Goal: Complete application form

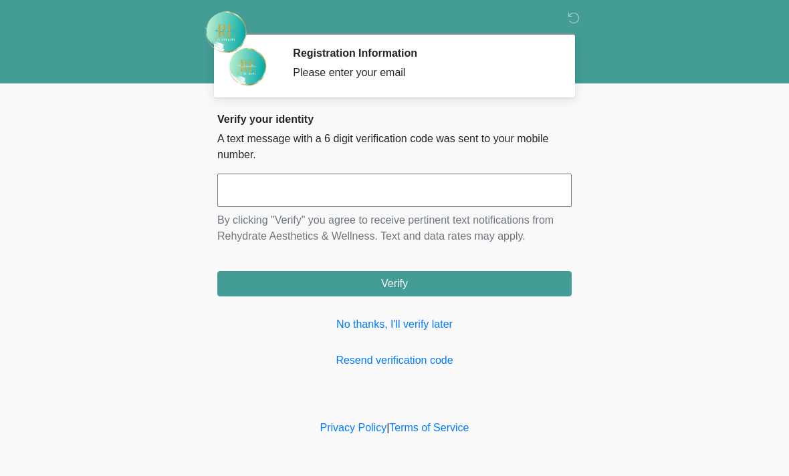
click at [404, 348] on div "Verify your identity A text message with a 6 digit verification code was sent t…" at bounding box center [394, 241] width 354 height 256
click at [386, 179] on input "text" at bounding box center [394, 190] width 354 height 33
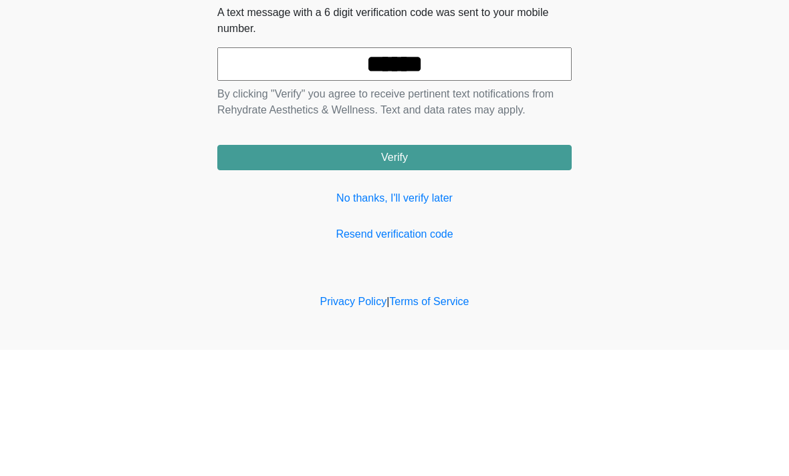
type input "******"
click at [428, 271] on button "Verify" at bounding box center [394, 283] width 354 height 25
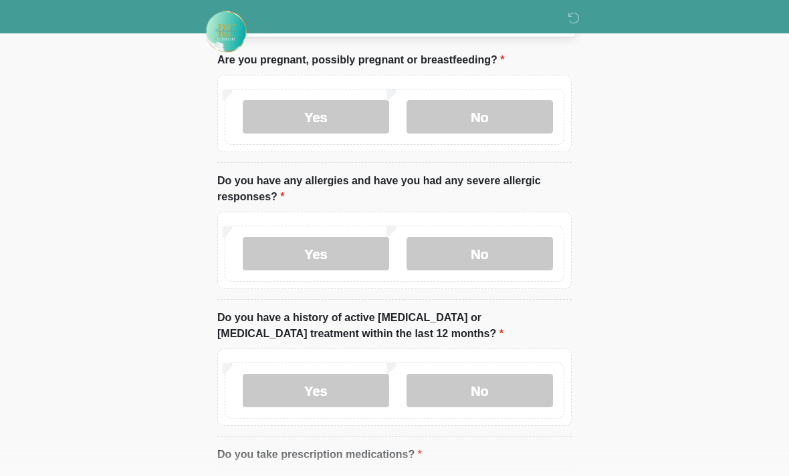
scroll to position [84, 0]
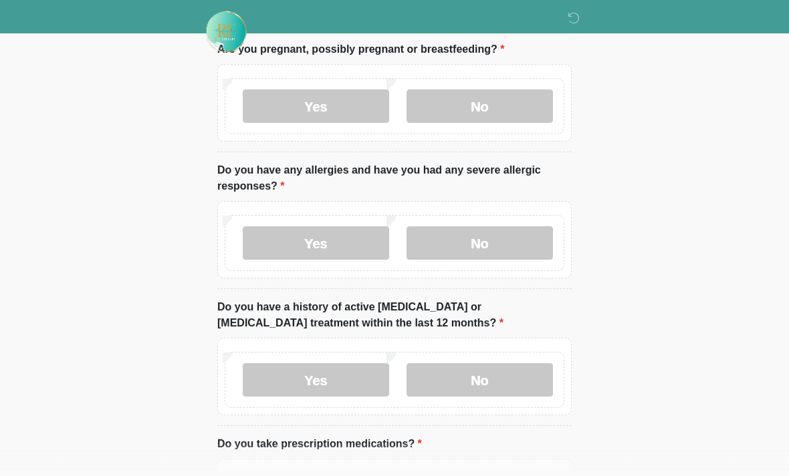
click at [487, 110] on label "No" at bounding box center [479, 106] width 146 height 33
click at [491, 242] on label "No" at bounding box center [479, 243] width 146 height 33
click at [490, 376] on label "No" at bounding box center [479, 380] width 146 height 33
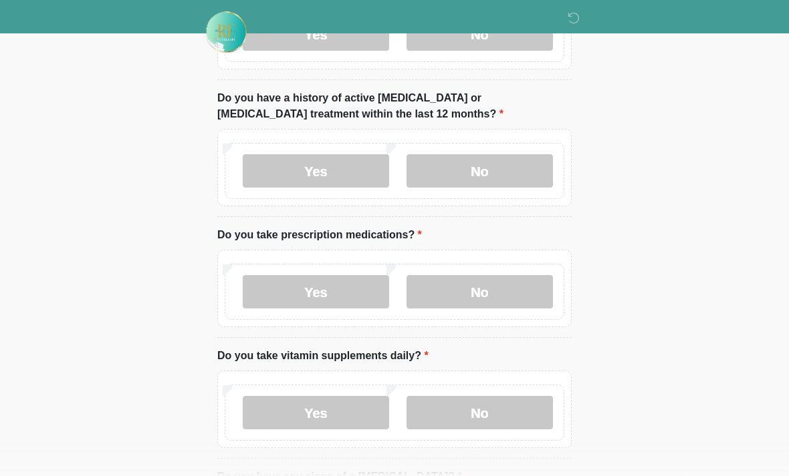
scroll to position [319, 0]
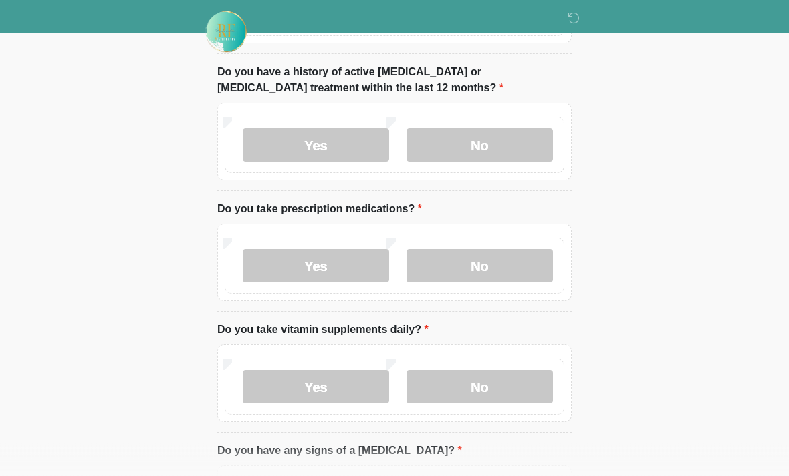
click at [492, 271] on label "No" at bounding box center [479, 266] width 146 height 33
click at [327, 381] on label "Yes" at bounding box center [316, 386] width 146 height 33
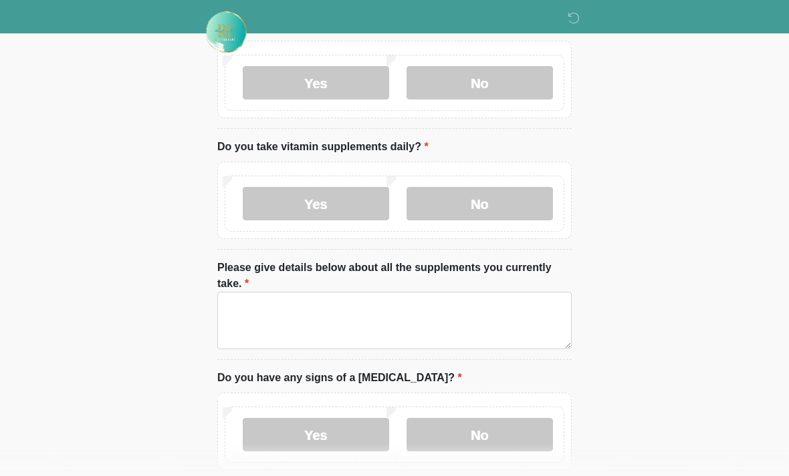
scroll to position [509, 0]
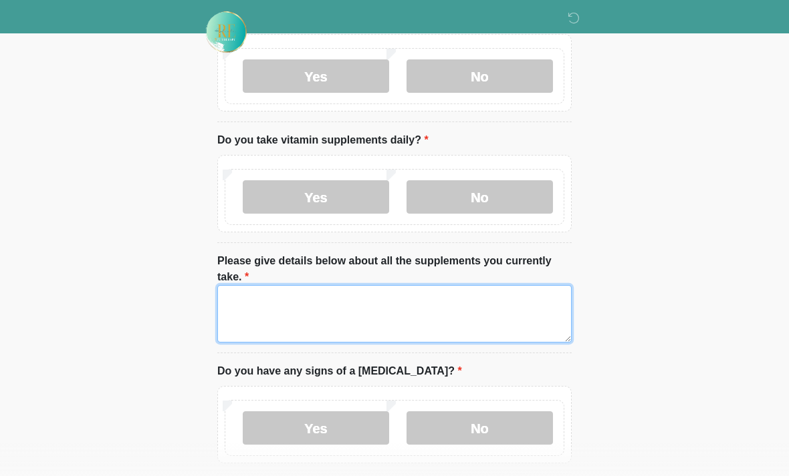
click at [301, 305] on textarea "Please give details below about all the supplements you currently take." at bounding box center [394, 313] width 354 height 57
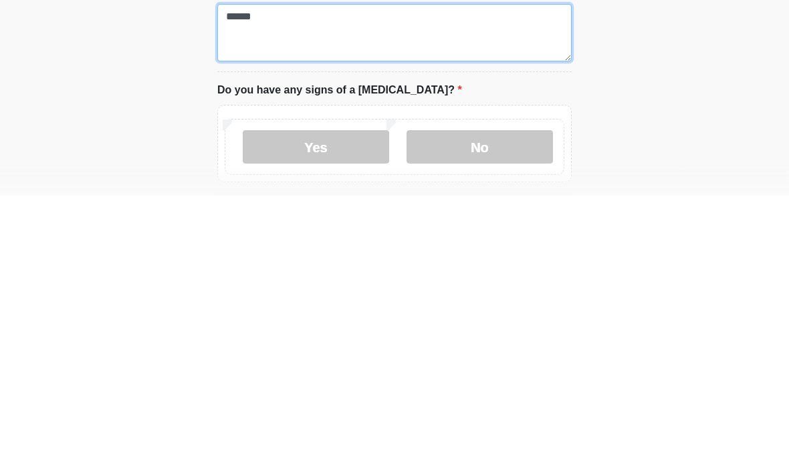
scroll to position [510, 0]
type textarea "******"
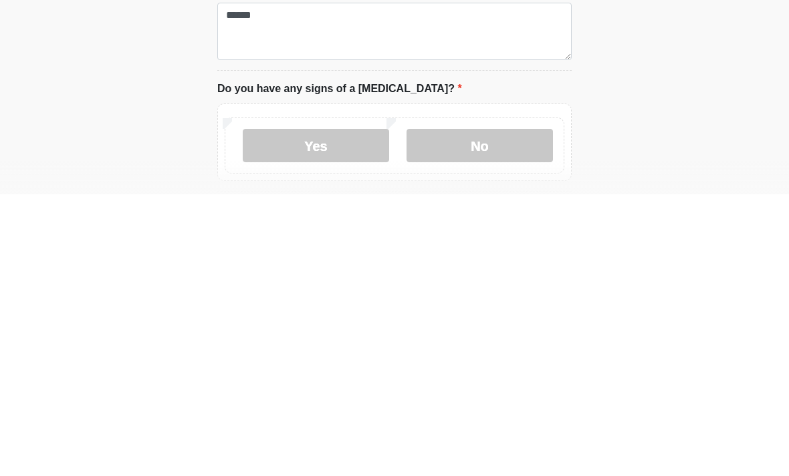
click at [476, 411] on label "No" at bounding box center [479, 427] width 146 height 33
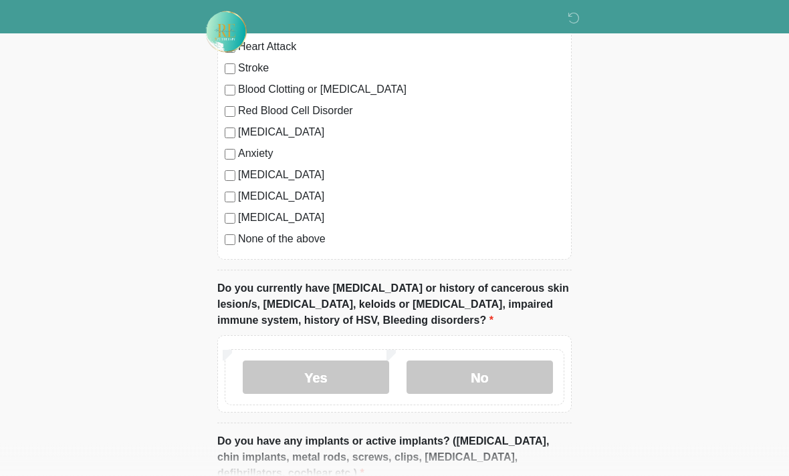
scroll to position [1047, 0]
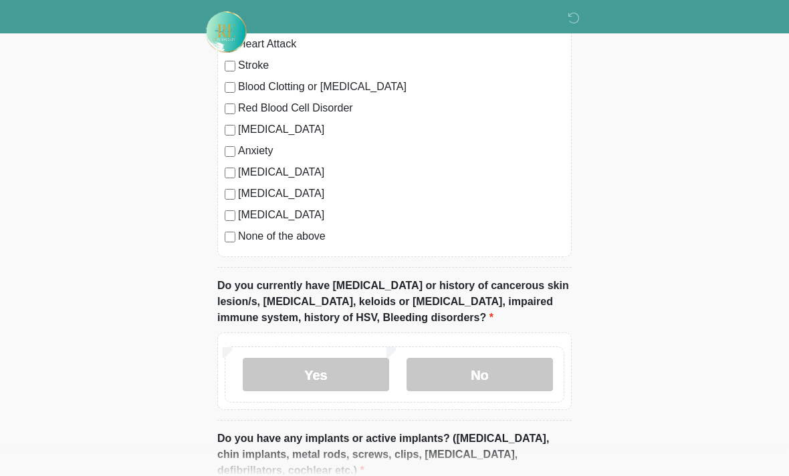
click at [489, 370] on label "No" at bounding box center [479, 374] width 146 height 33
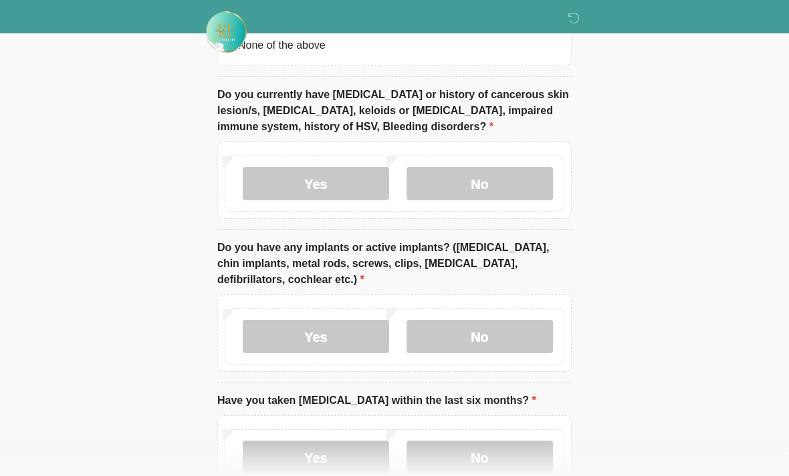
scroll to position [1240, 0]
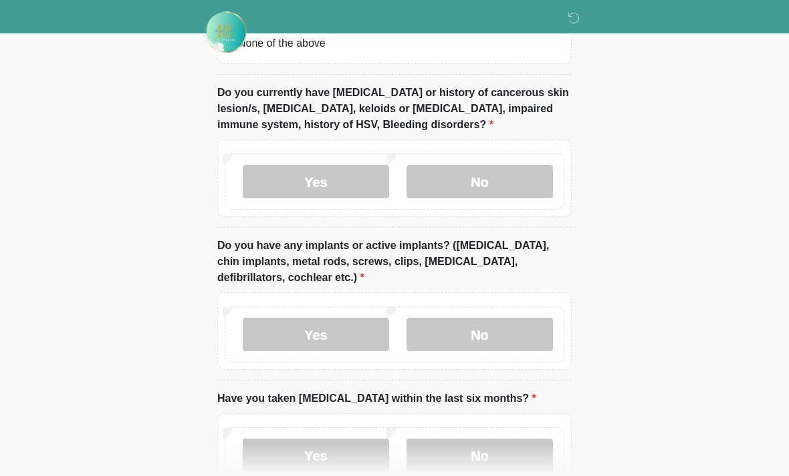
click at [485, 336] on label "No" at bounding box center [479, 334] width 146 height 33
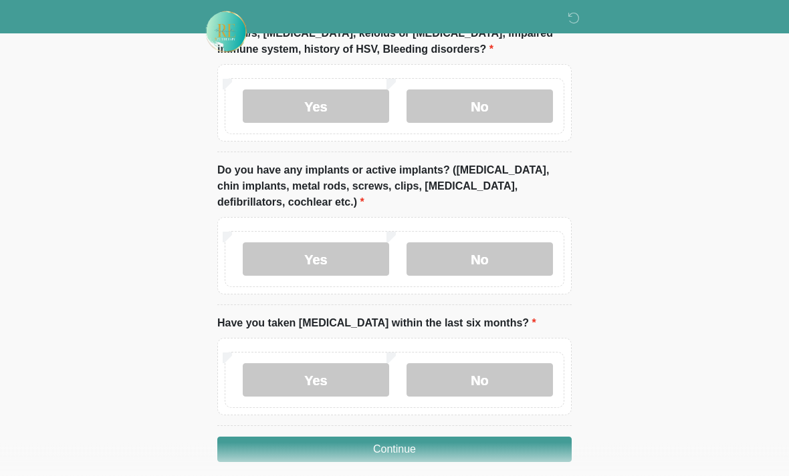
scroll to position [1327, 0]
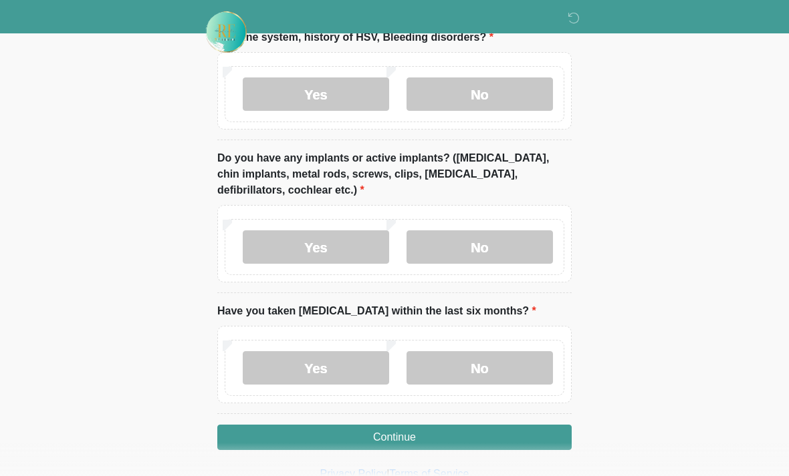
click at [484, 361] on label "No" at bounding box center [479, 368] width 146 height 33
click at [439, 433] on button "Continue" at bounding box center [394, 437] width 354 height 25
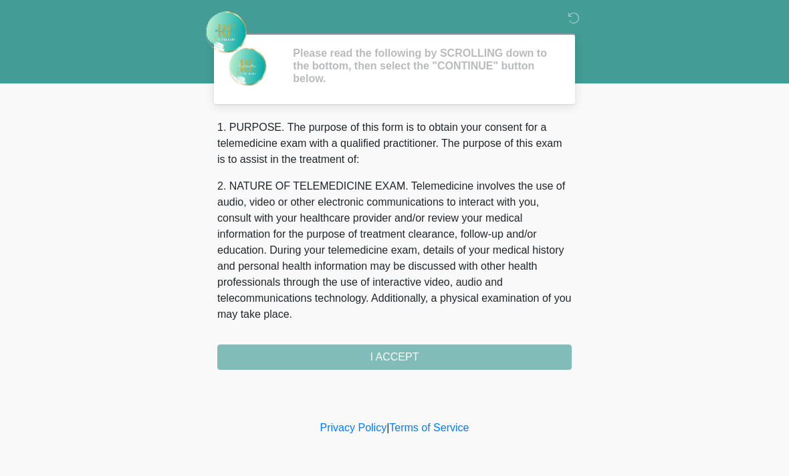
scroll to position [0, 0]
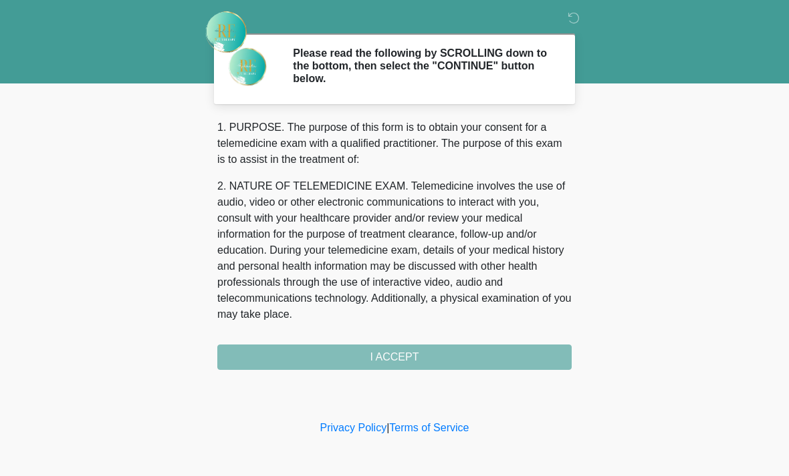
click at [414, 359] on div "1. PURPOSE. The purpose of this form is to obtain your consent for a telemedici…" at bounding box center [394, 245] width 354 height 251
click at [406, 358] on div "1. PURPOSE. The purpose of this form is to obtain your consent for a telemedici…" at bounding box center [394, 245] width 354 height 251
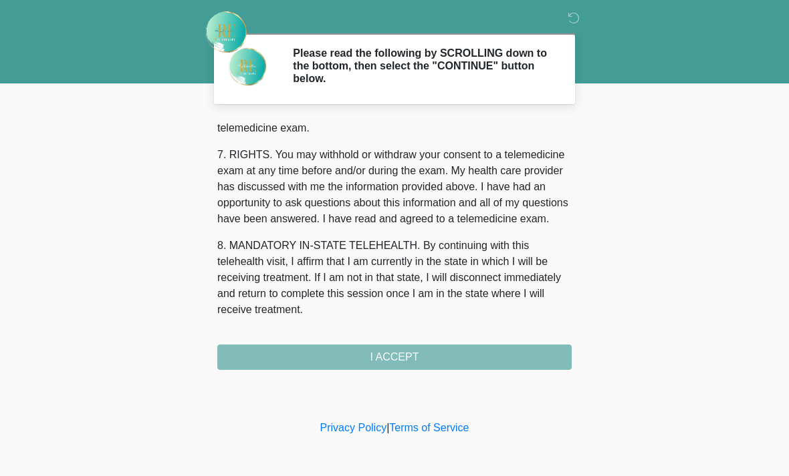
scroll to position [582, 0]
click at [406, 356] on button "I ACCEPT" at bounding box center [394, 357] width 354 height 25
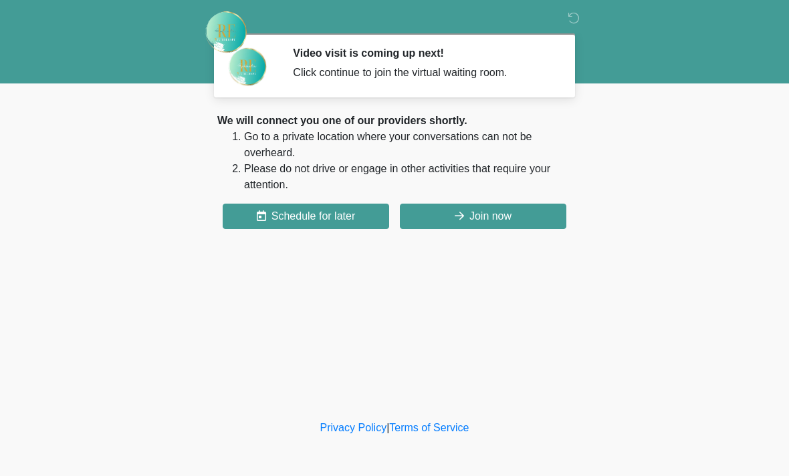
click at [499, 216] on button "Join now" at bounding box center [483, 216] width 166 height 25
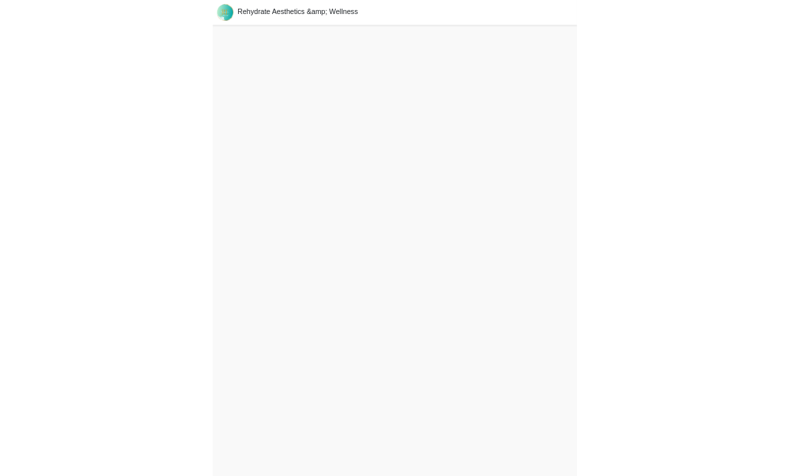
scroll to position [4, 0]
